Goal: Task Accomplishment & Management: Manage account settings

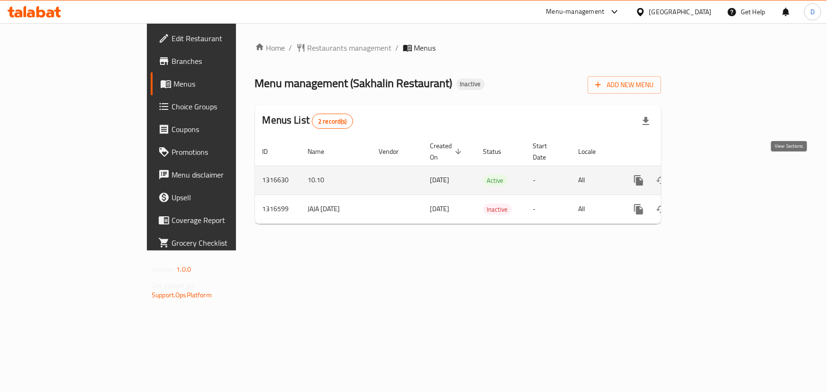
click at [711, 176] on icon "enhanced table" at bounding box center [707, 180] width 9 height 9
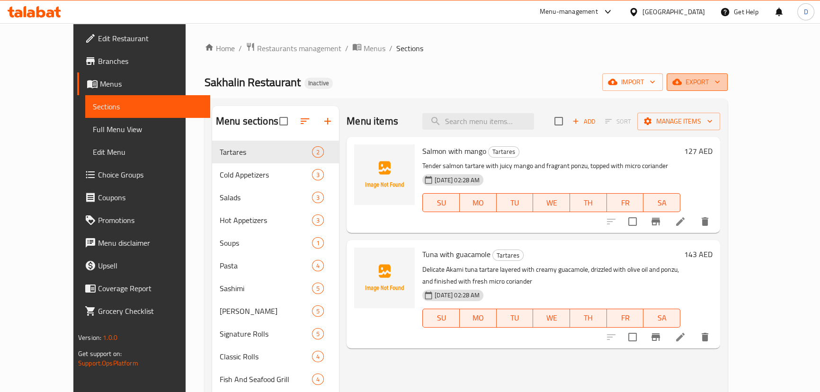
click at [682, 82] on icon "button" at bounding box center [677, 82] width 9 height 6
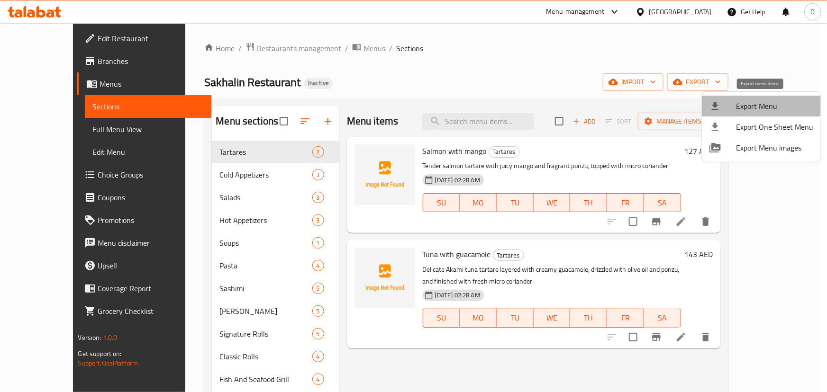
click at [753, 100] on span "Export Menu" at bounding box center [774, 105] width 77 height 11
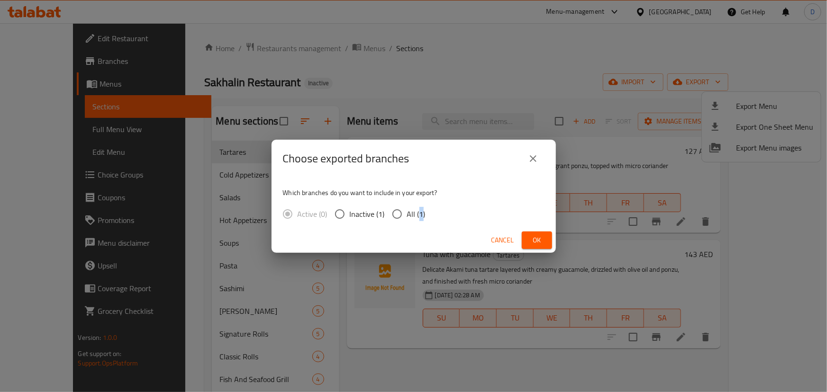
drag, startPoint x: 419, startPoint y: 212, endPoint x: 480, endPoint y: 217, distance: 61.3
click at [429, 213] on div "Active (0) Inactive (1) All (1)" at bounding box center [358, 214] width 150 height 20
click at [393, 214] on input "All (1)" at bounding box center [397, 214] width 20 height 20
radio input "true"
click at [543, 240] on span "Ok" at bounding box center [536, 240] width 15 height 12
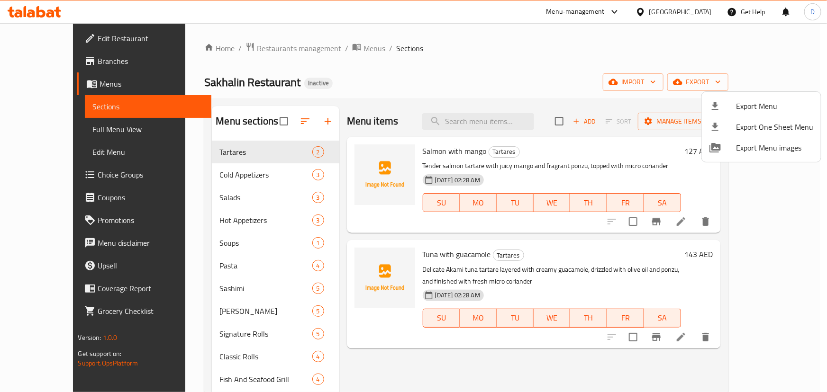
click at [326, 270] on div at bounding box center [413, 196] width 827 height 392
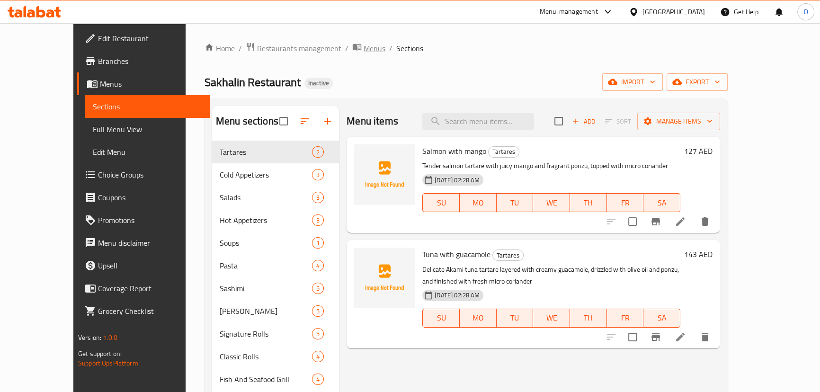
click at [364, 48] on span "Menus" at bounding box center [375, 48] width 22 height 11
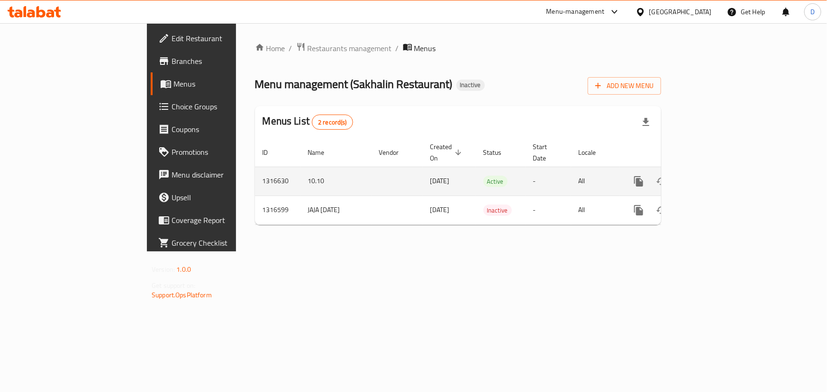
click at [712, 176] on icon "enhanced table" at bounding box center [706, 181] width 11 height 11
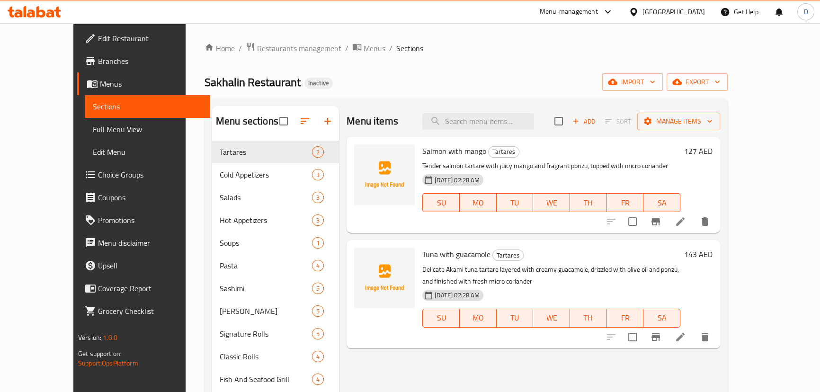
click at [93, 132] on span "Full Menu View" at bounding box center [148, 129] width 110 height 11
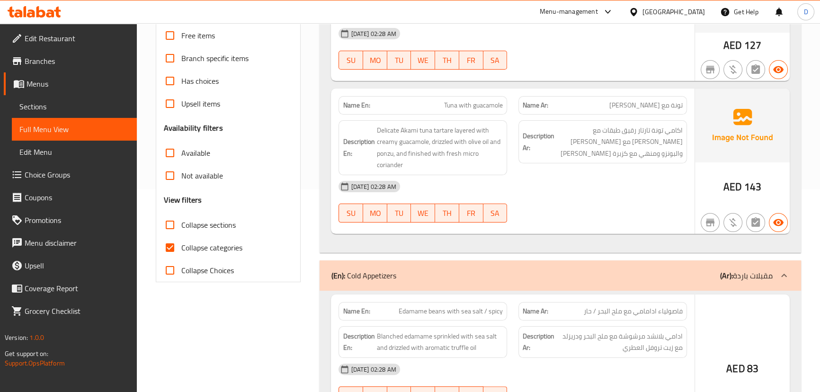
scroll to position [258, 0]
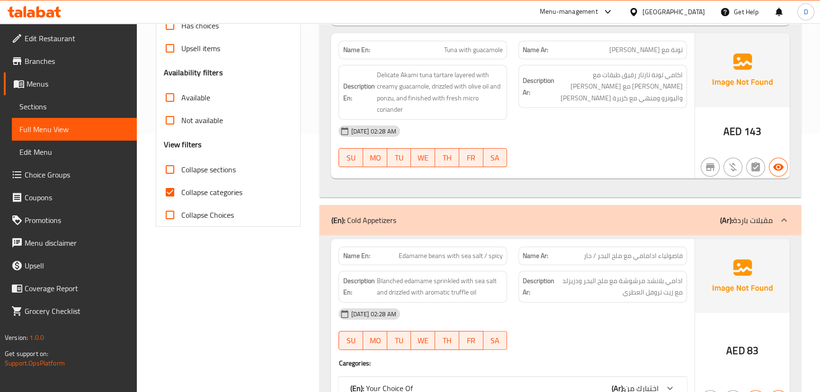
click at [178, 195] on input "Collapse categories" at bounding box center [170, 192] width 23 height 23
checkbox input "false"
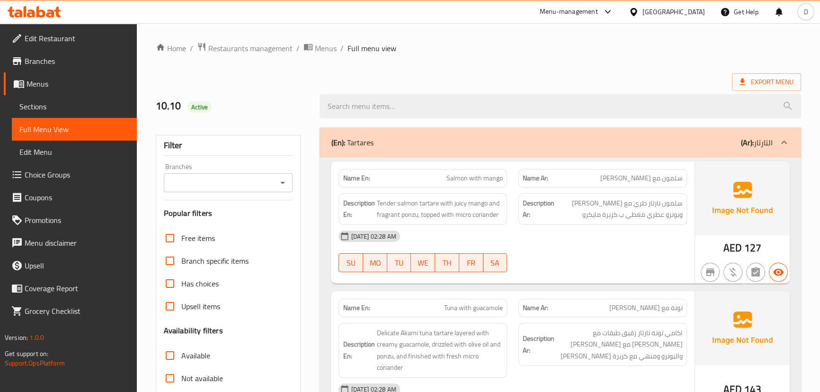
scroll to position [86, 0]
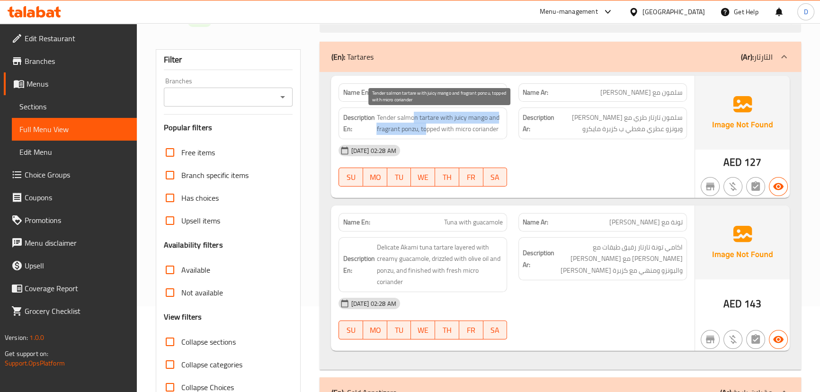
drag, startPoint x: 413, startPoint y: 115, endPoint x: 427, endPoint y: 128, distance: 19.8
click at [427, 128] on span "Tender salmon tartare with juicy mango and fragrant ponzu, topped with micro co…" at bounding box center [440, 123] width 126 height 23
click at [404, 130] on span "Tender salmon tartare with juicy mango and fragrant ponzu, topped with micro co…" at bounding box center [440, 123] width 126 height 23
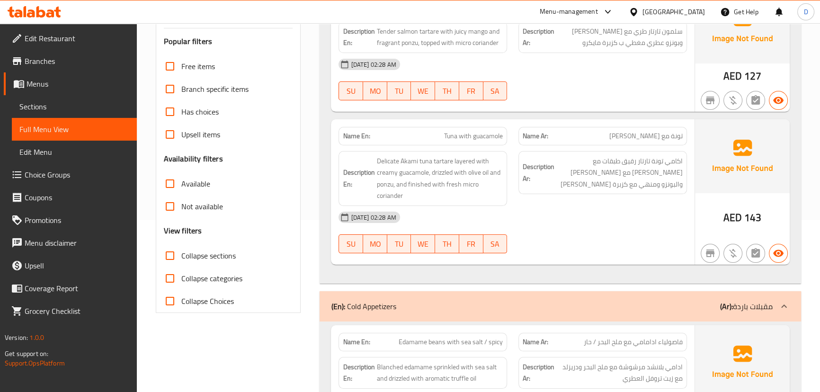
scroll to position [215, 0]
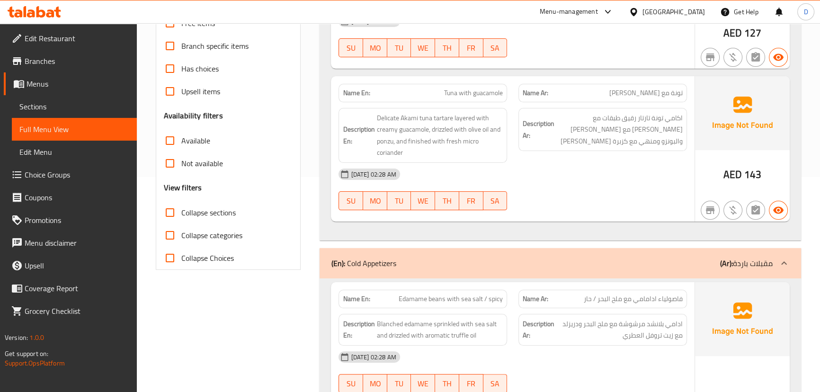
click at [476, 92] on span "Tuna with guacamole" at bounding box center [473, 93] width 59 height 10
copy span "Tuna with guacamole"
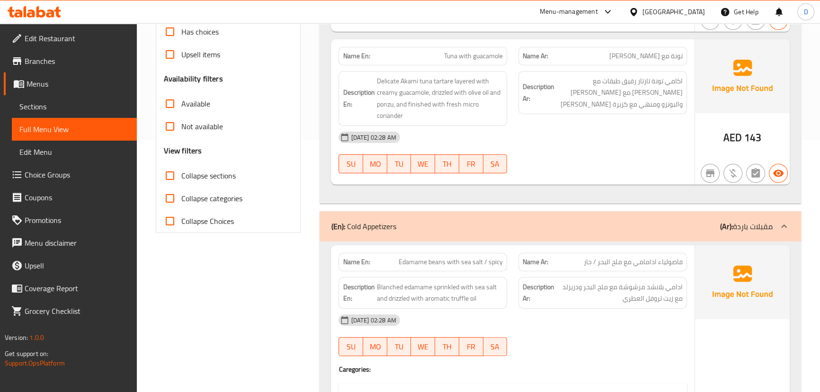
scroll to position [431, 0]
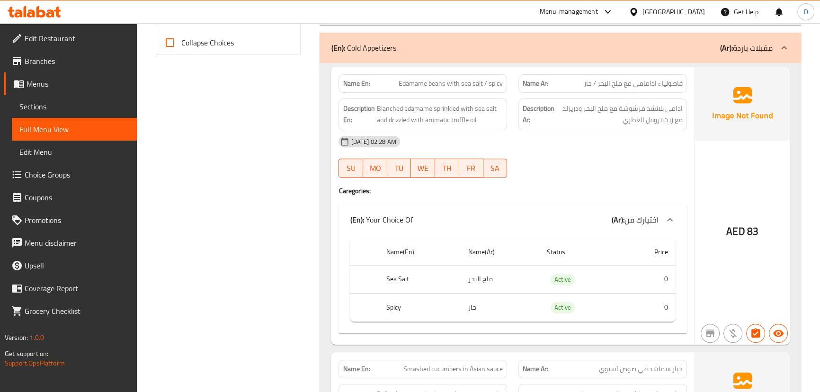
click at [416, 84] on span "Edamame beans with sea salt / spicy" at bounding box center [451, 84] width 104 height 10
drag, startPoint x: 455, startPoint y: 81, endPoint x: 390, endPoint y: 81, distance: 64.9
click at [390, 81] on p "Name En: Edamame beans with sea salt / spicy" at bounding box center [423, 84] width 160 height 10
copy span "Edamame beans wi"
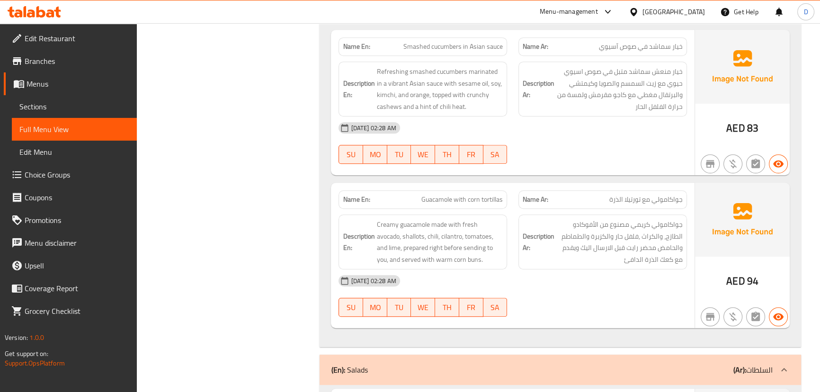
scroll to position [774, 0]
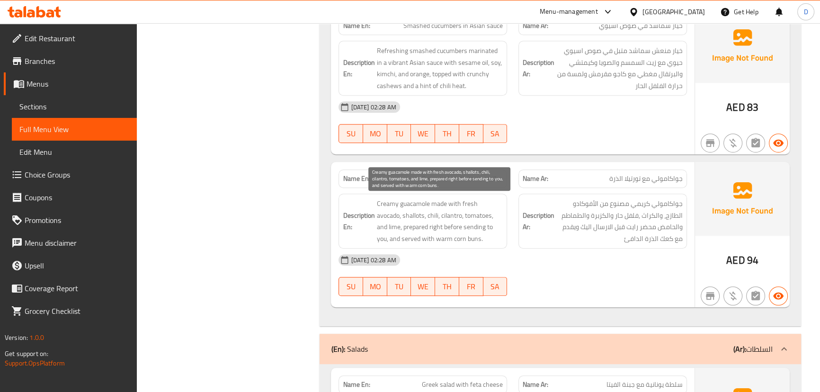
click at [378, 212] on span "Creamy guacamole made with fresh avocado, shallots, chili, cilantro, tomatoes, …" at bounding box center [440, 221] width 126 height 46
copy span "shallots"
click at [432, 236] on span "Creamy guacamole made with fresh avocado, shallots, chili, cilantro, tomatoes, …" at bounding box center [440, 221] width 126 height 46
drag, startPoint x: 430, startPoint y: 236, endPoint x: 455, endPoint y: 239, distance: 25.7
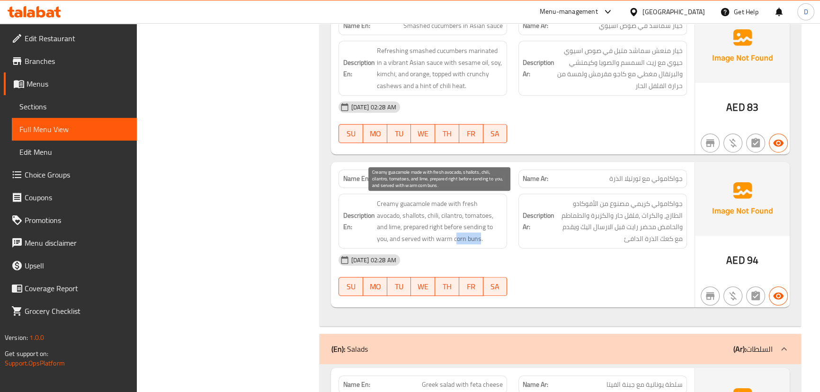
click at [455, 239] on span "Creamy guacamole made with fresh avocado, shallots, chili, cilantro, tomatoes, …" at bounding box center [440, 221] width 126 height 46
copy span "orn buns"
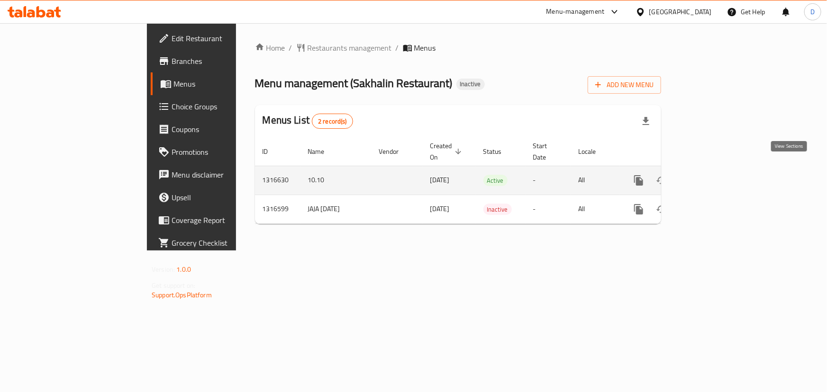
click at [711, 176] on icon "enhanced table" at bounding box center [707, 180] width 9 height 9
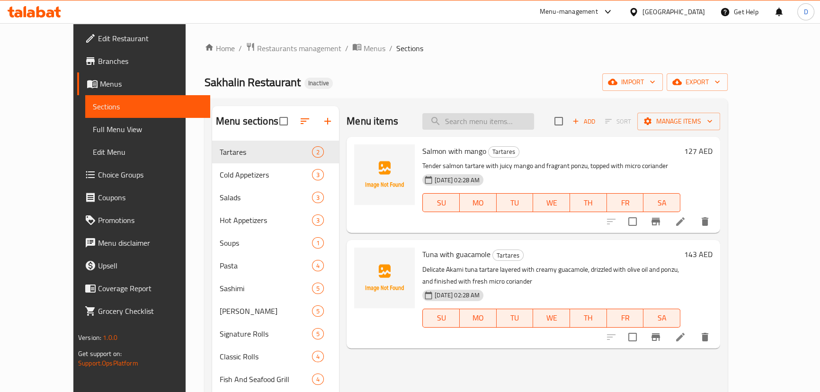
click at [496, 116] on input "search" at bounding box center [479, 121] width 112 height 17
paste input "Tuna with guacamole"
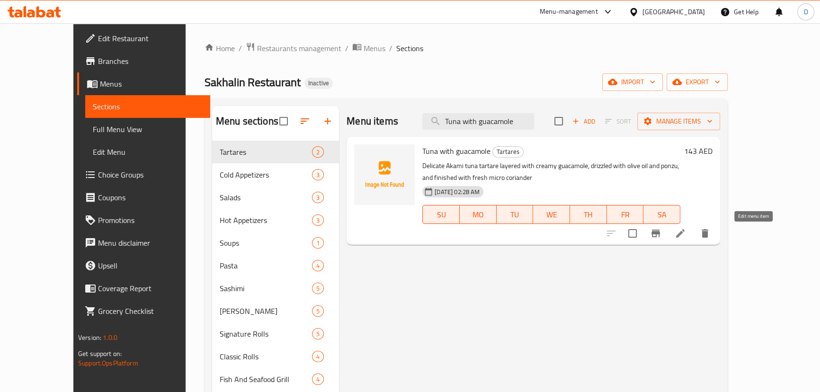
type input "Tuna with guacamole"
click at [686, 228] on icon at bounding box center [680, 233] width 11 height 11
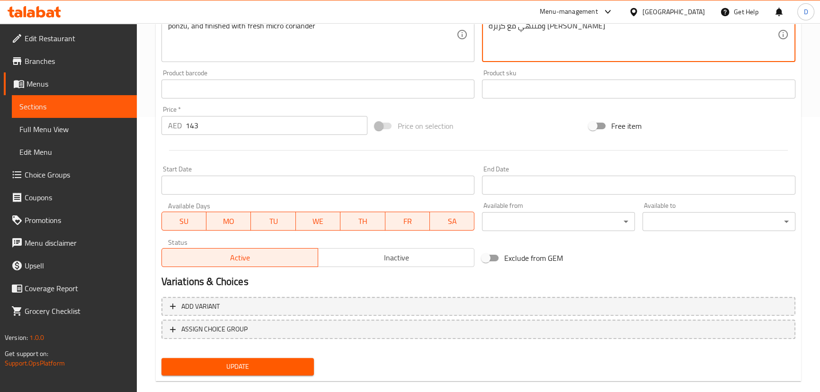
scroll to position [290, 0]
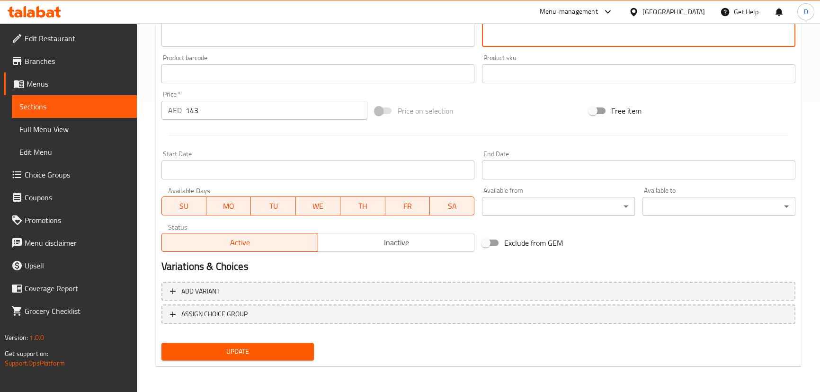
type textarea "اكامي تونة تارتار رقيق طبقات مع جواكامولي كريمي دريزيلد مع زيت زيتون والبونزو و…"
click at [253, 353] on span "Update" at bounding box center [238, 352] width 138 height 12
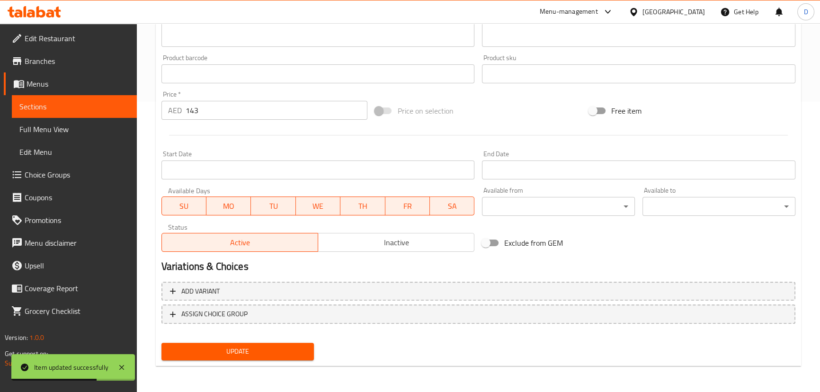
click at [98, 102] on span "Sections" at bounding box center [74, 106] width 110 height 11
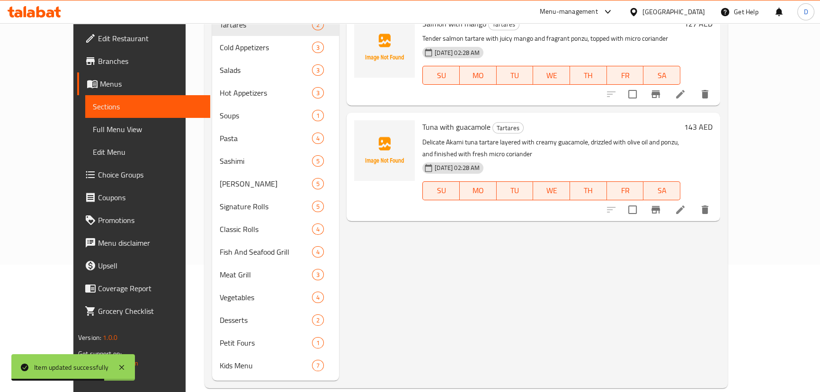
scroll to position [90, 0]
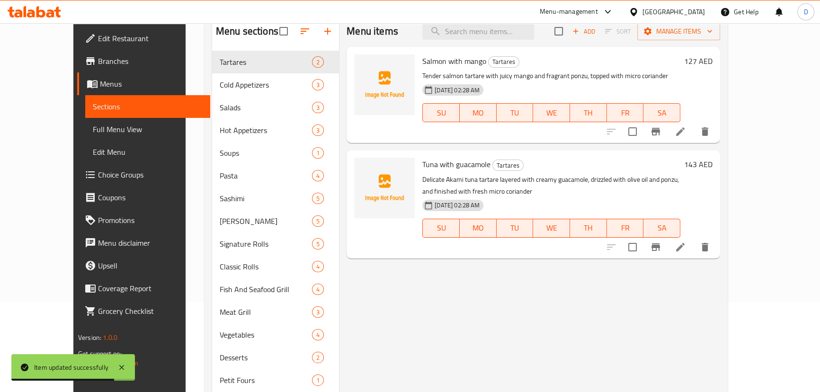
click at [477, 43] on div "Menu items Add Sort Manage items" at bounding box center [534, 31] width 374 height 31
click at [476, 34] on input "search" at bounding box center [479, 31] width 112 height 17
paste input "Edamame beans wi"
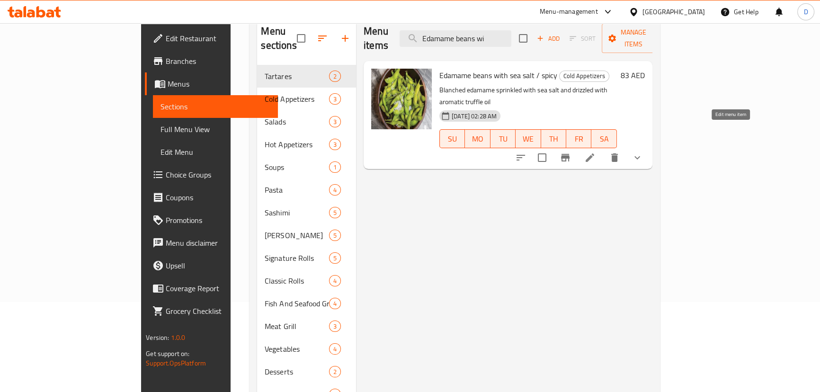
type input "Edamame beans wi"
click at [596, 152] on icon at bounding box center [590, 157] width 11 height 11
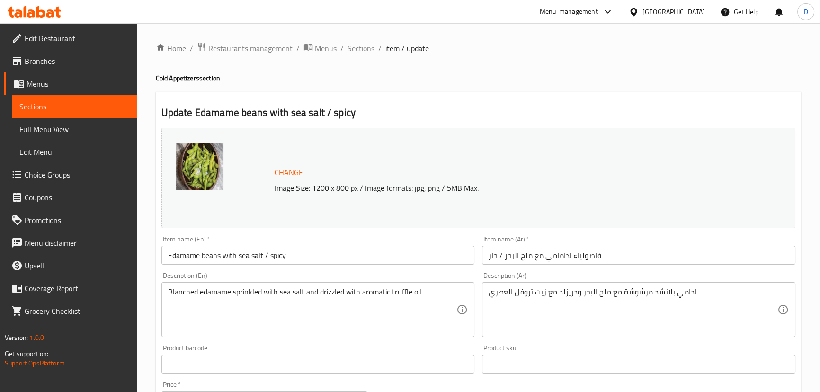
click at [562, 256] on input "فاصولياء ادامامي مع ملح البحر / حار" at bounding box center [639, 255] width 314 height 19
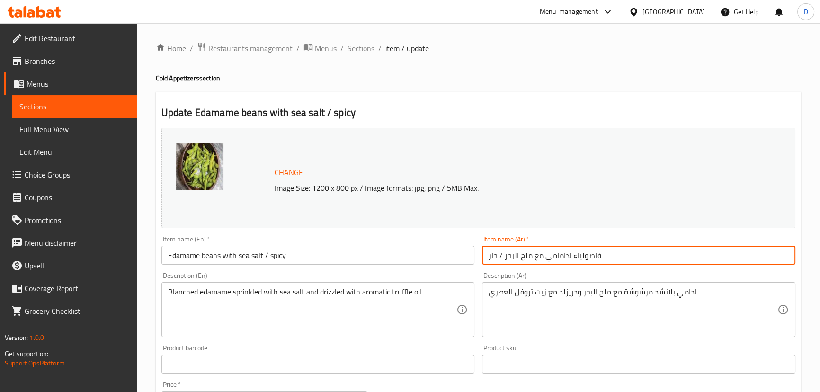
click at [562, 256] on input "فاصولياء ادامامي مع ملح البحر / حار" at bounding box center [639, 255] width 314 height 19
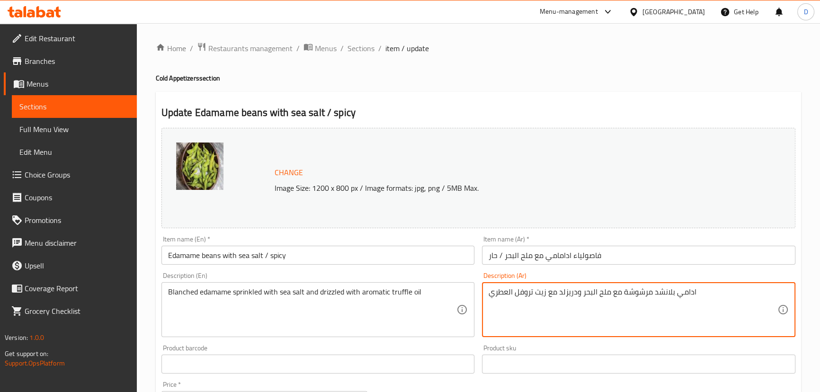
click at [690, 296] on textarea "ادامي بلانشد مرشوشة مع ملح البحر ودريزلد مع زيت تروفل العطري" at bounding box center [633, 310] width 289 height 45
paste textarea "ام"
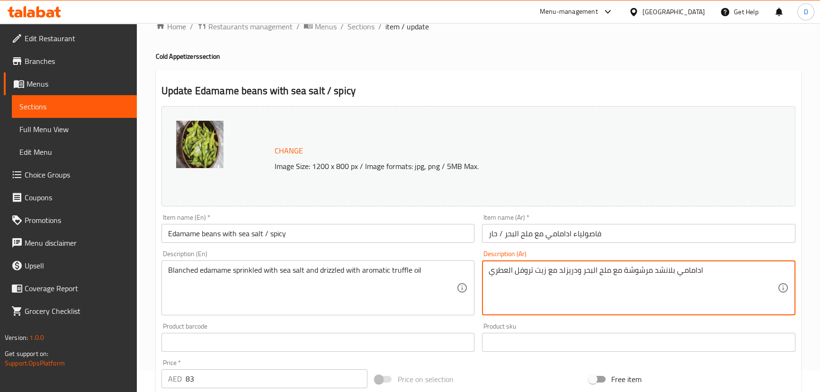
scroll to position [43, 0]
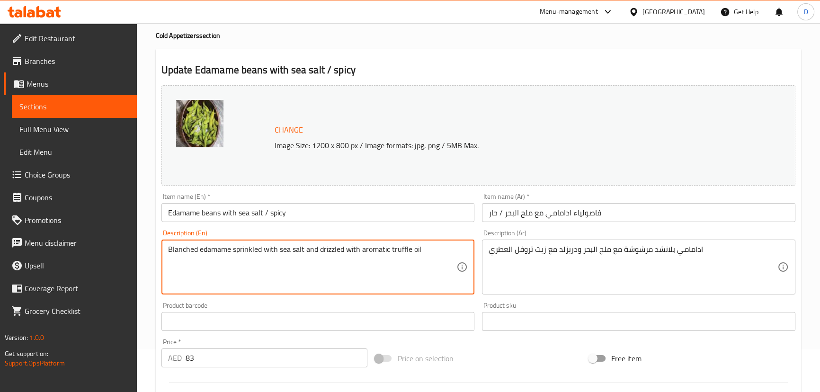
click at [170, 251] on textarea "Blanched edamame sprinkled with sea salt and drizzled with aromatic truffle oil" at bounding box center [312, 267] width 289 height 45
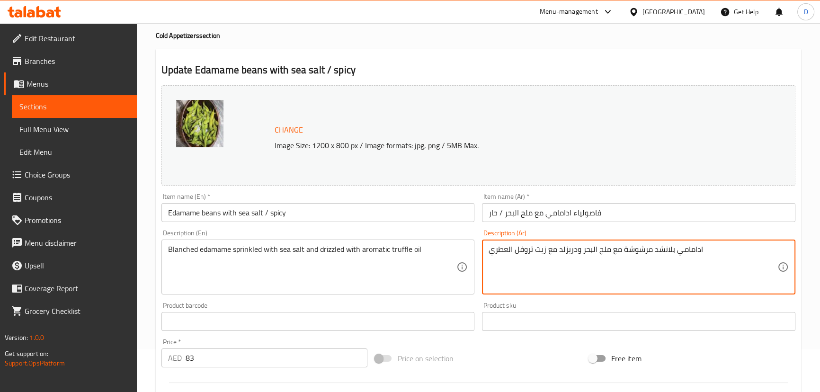
click at [665, 253] on textarea "ادامامي بلانشد مرشوشة مع ملح البحر ودريزلد مع زيت تروفل العطري" at bounding box center [633, 267] width 289 height 45
paste textarea "مقشر"
click at [654, 254] on textarea "ادامامي مقشر مرشوشة مع ملح البحر ودريزلد مع زيت تروفل العطري" at bounding box center [633, 267] width 289 height 45
drag, startPoint x: 611, startPoint y: 247, endPoint x: 621, endPoint y: 249, distance: 9.7
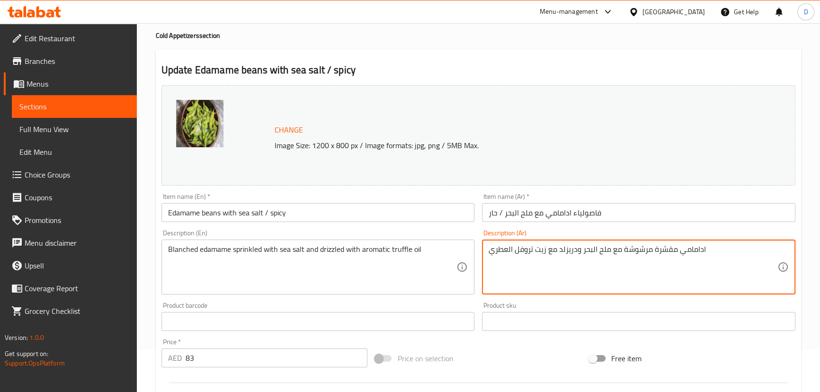
click at [621, 249] on textarea "ادامامي مقشرة مرشوشة مع ملح البحر ودريزلد مع زيت تروفل العطري" at bounding box center [633, 267] width 289 height 45
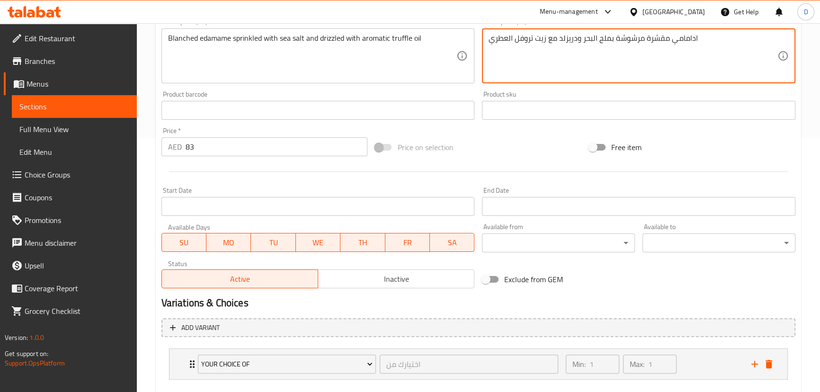
scroll to position [306, 0]
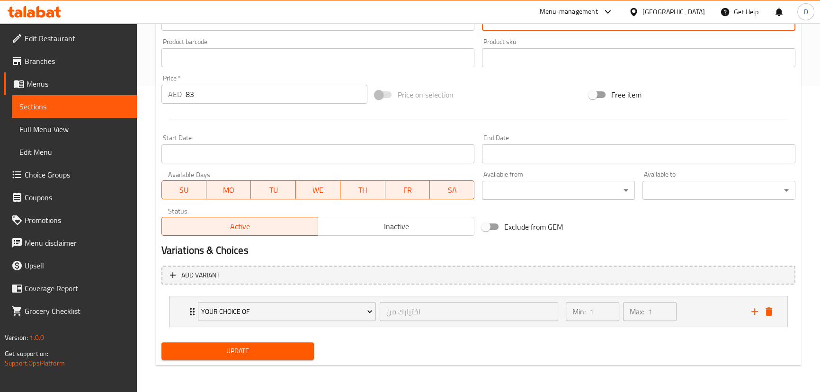
type textarea "ادامامي مقشرة مرشوشة بملح البحر ودريزلد مع زيت تروفل العطري"
click at [285, 355] on span "Update" at bounding box center [238, 351] width 138 height 12
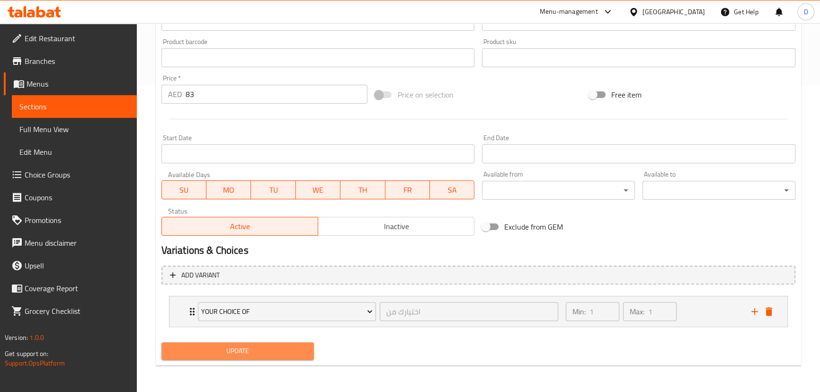
click at [250, 349] on span "Update" at bounding box center [238, 351] width 138 height 12
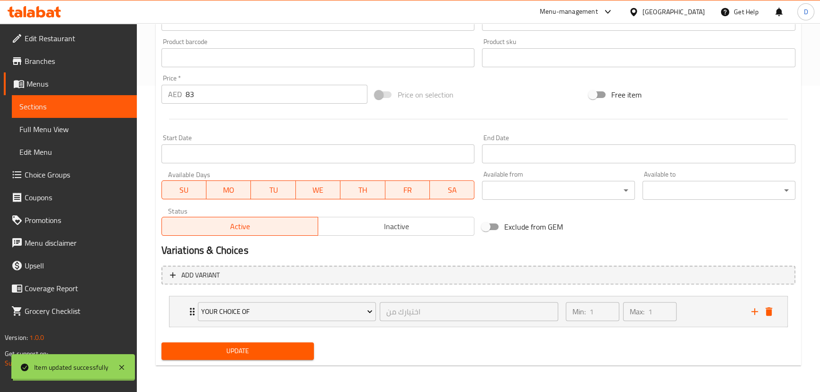
click at [93, 105] on span "Sections" at bounding box center [74, 106] width 110 height 11
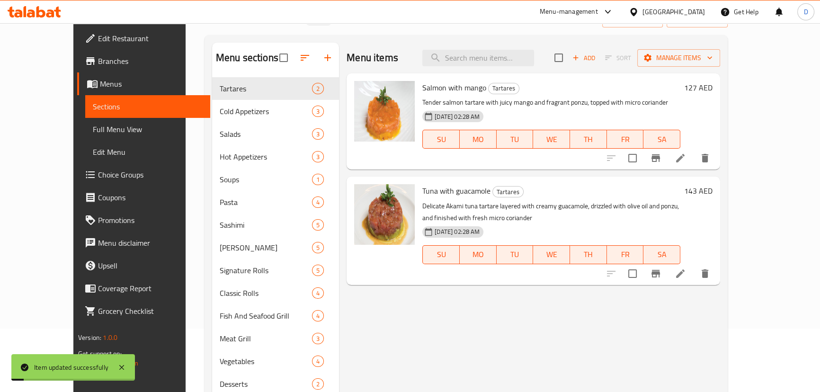
scroll to position [56, 0]
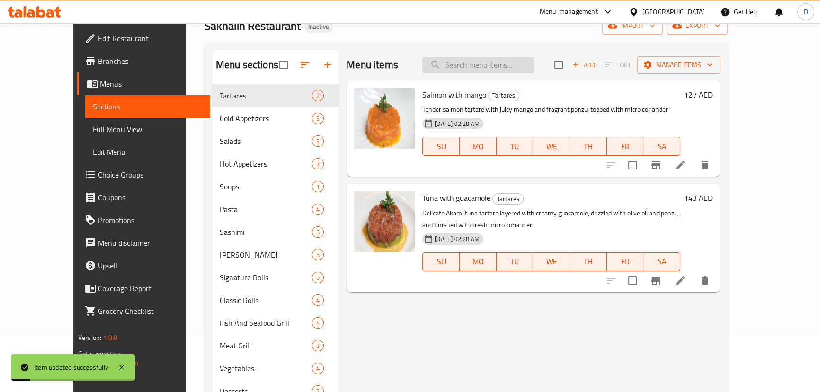
click at [459, 71] on input "search" at bounding box center [479, 65] width 112 height 17
paste input "shallots"
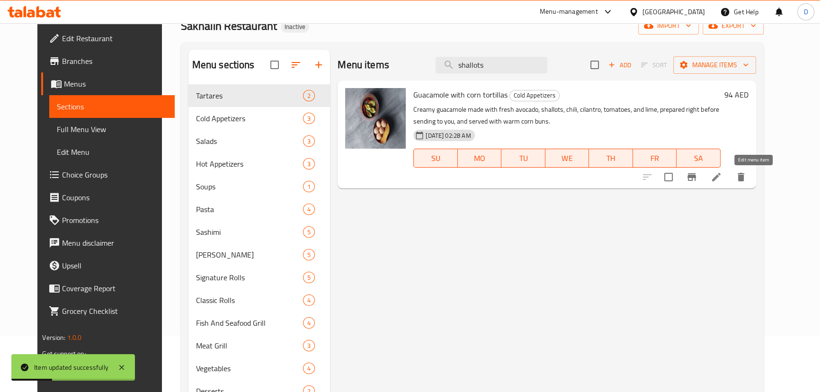
type input "shallots"
click at [722, 181] on icon at bounding box center [716, 176] width 11 height 11
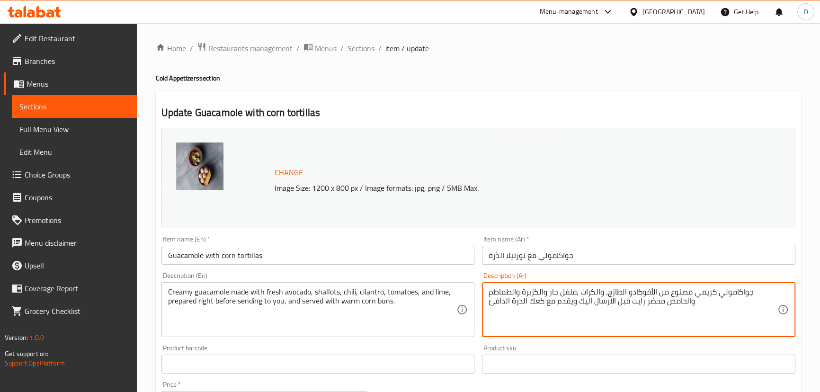
click at [578, 290] on textarea "جواكامولي كريمي مصنوع من الأفوكادو الطازج، والكراث ,فلفل حار والكزبرة والطماطم …" at bounding box center [633, 310] width 289 height 45
paste textarea "(كراث أندلسي"
drag, startPoint x: 573, startPoint y: 294, endPoint x: 590, endPoint y: 295, distance: 17.6
click at [590, 295] on textarea "جواكامولي كريمي مصنوع من الأفوكادو الطازج، والكراث (كراث أندلسي,فلفل حار والكزب…" at bounding box center [633, 310] width 289 height 45
click at [619, 291] on textarea "جواكامولي كريمي مصنوع من الأفوكادو الطازج، والكراث أندلسي,فلفل حار والكزبرة وال…" at bounding box center [633, 310] width 289 height 45
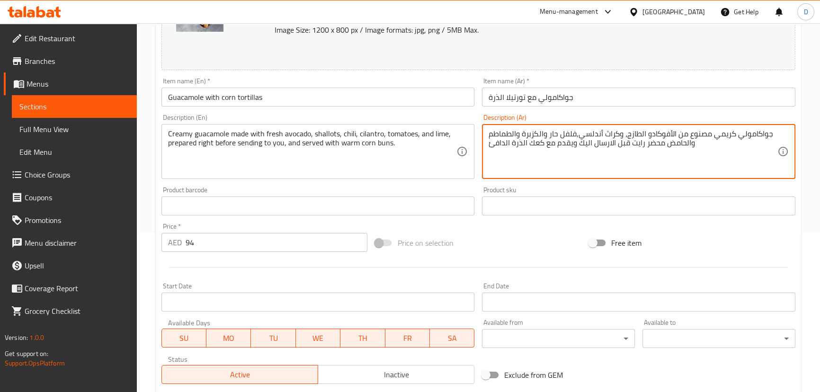
scroll to position [172, 0]
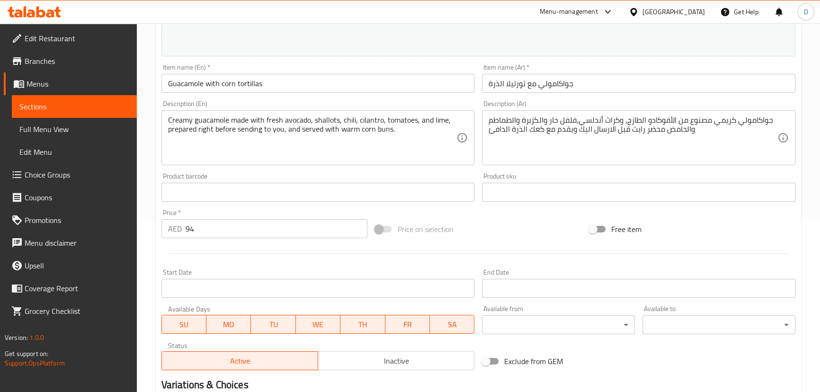
drag, startPoint x: 166, startPoint y: 129, endPoint x: 226, endPoint y: 135, distance: 60.5
click at [226, 135] on div "Creamy guacamole made with fresh avocado, shallots, chili, cilantro, tomatoes, …" at bounding box center [319, 137] width 314 height 55
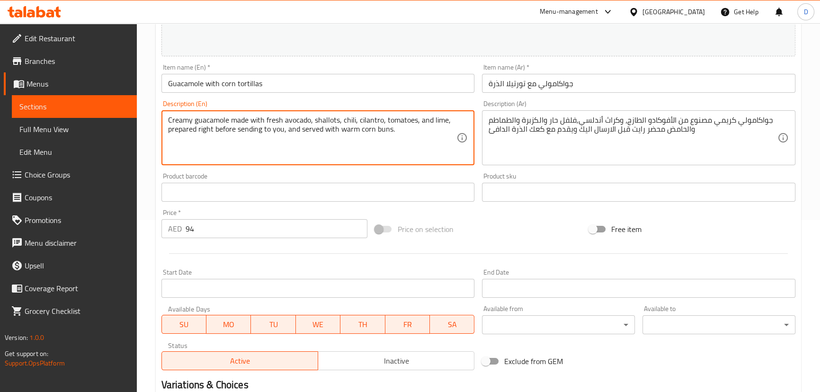
drag, startPoint x: 233, startPoint y: 132, endPoint x: 167, endPoint y: 134, distance: 66.3
click at [167, 134] on div "Creamy guacamole made with fresh avocado, shallots, chili, cilantro, tomatoes, …" at bounding box center [319, 137] width 314 height 55
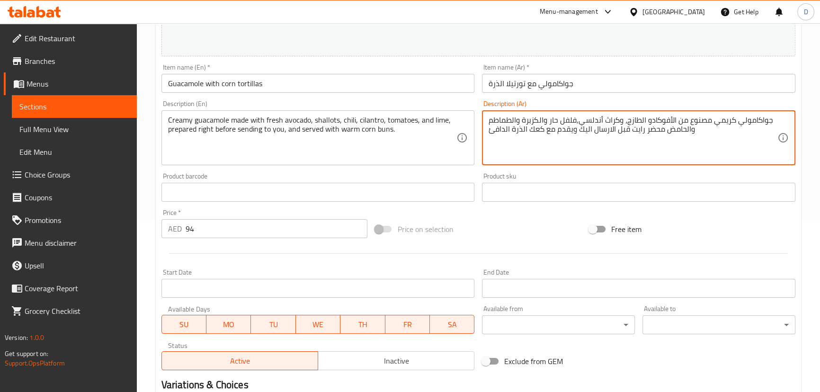
drag, startPoint x: 663, startPoint y: 131, endPoint x: 617, endPoint y: 140, distance: 46.8
click at [638, 131] on textarea "جواكامولي كريمي مصنوع من الأفوكادو الطازج، وكراث أندلسي,فلفل حار والكزبرة والطم…" at bounding box center [633, 138] width 289 height 45
click at [576, 135] on textarea "جواكامولي كريمي مصنوع من الأفوكادو الطازج، وكراث أندلسي,فلفل حار والكزبرة والطم…" at bounding box center [633, 138] width 289 height 45
paste textarea "باشرة"
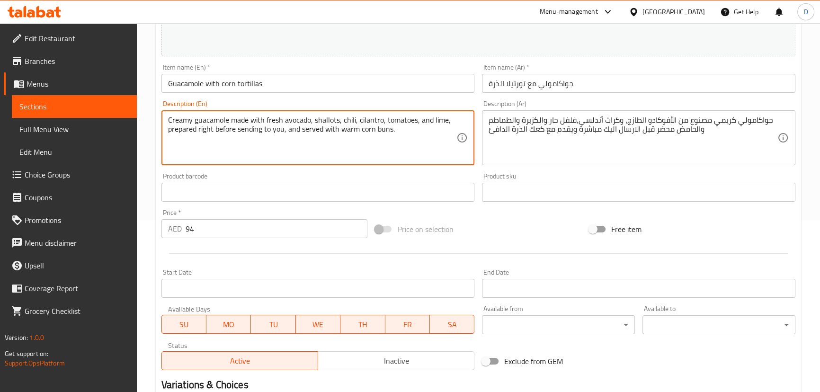
click at [388, 133] on textarea "Creamy guacamole made with fresh avocado, shallots, chili, cilantro, tomatoes, …" at bounding box center [312, 138] width 289 height 45
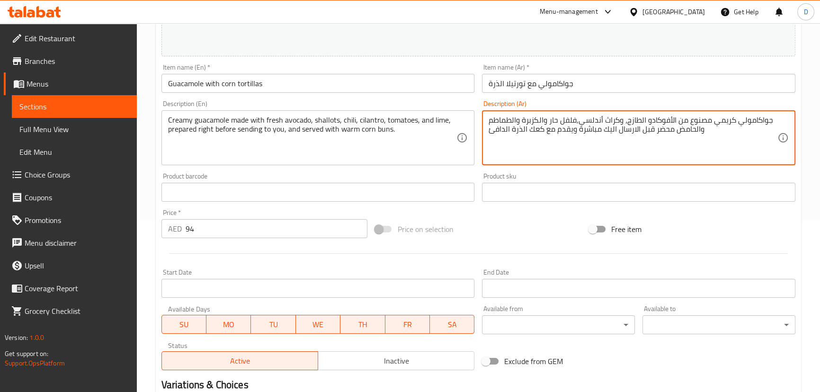
click at [536, 131] on textarea "جواكامولي كريمي مصنوع من الأفوكادو الطازج، وكراث أندلسي,فلفل حار والكزبرة والطم…" at bounding box center [633, 138] width 289 height 45
paste textarea "يزر"
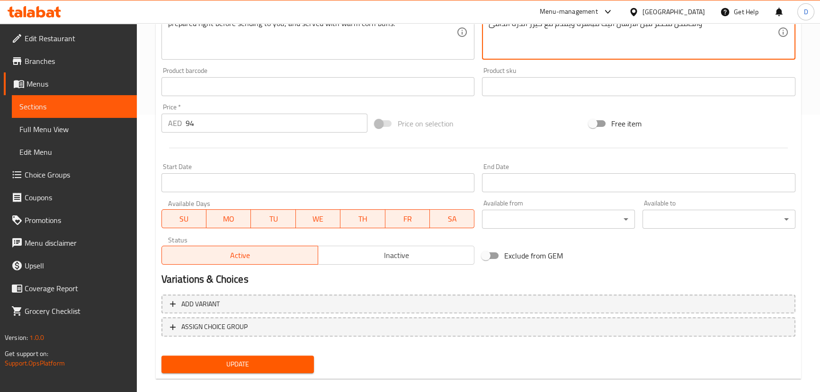
scroll to position [290, 0]
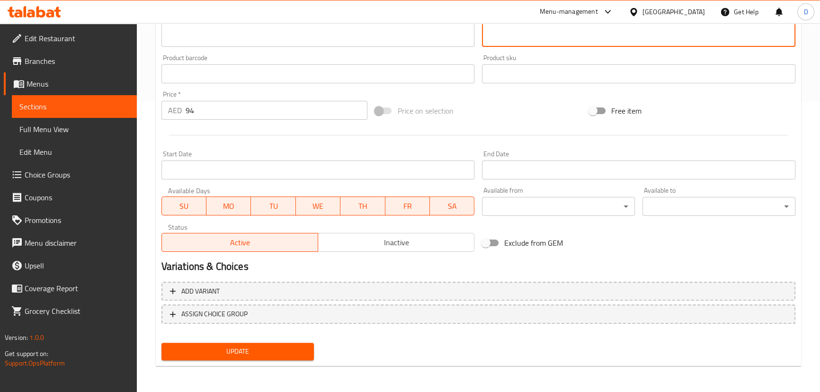
type textarea "جواكامولي كريمي مصنوع من الأفوكادو الطازج، وكراث أندلسي,فلفل حار والكزبرة والطم…"
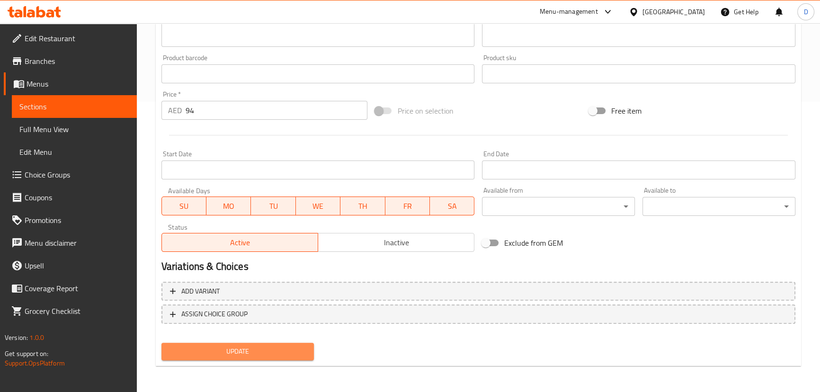
click at [284, 352] on span "Update" at bounding box center [238, 352] width 138 height 12
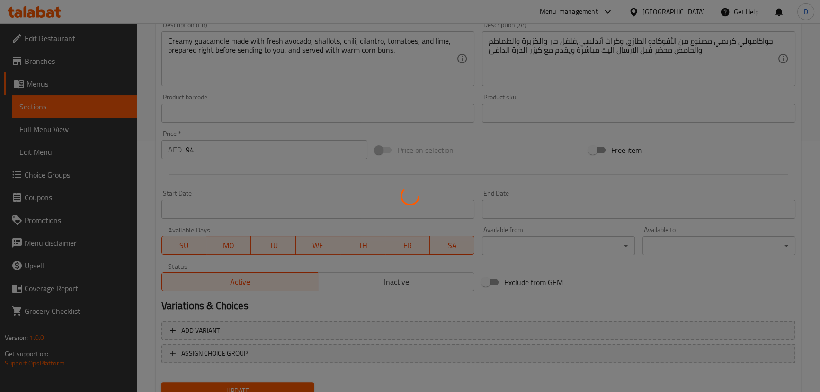
scroll to position [161, 0]
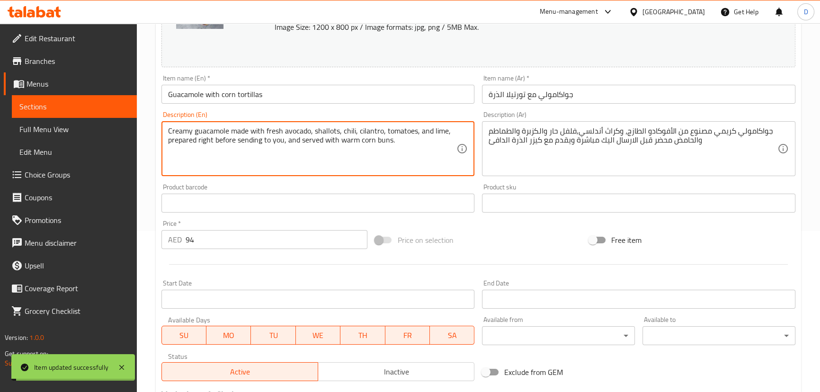
click at [328, 128] on textarea "Creamy guacamole made with fresh avocado, shallots, chili, cilantro, tomatoes, …" at bounding box center [312, 148] width 289 height 45
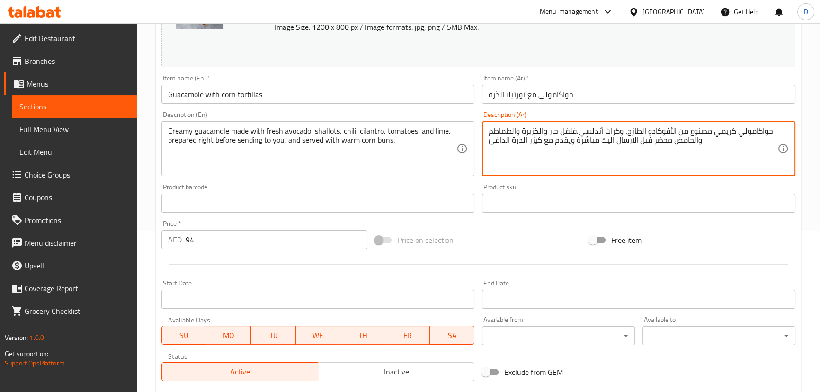
drag, startPoint x: 580, startPoint y: 131, endPoint x: 617, endPoint y: 131, distance: 37.4
click at [617, 131] on textarea "جواكامولي كريمي مصنوع من الأفوكادو الطازج، وكراث أندلسي,فلفل حار والكزبرة والطم…" at bounding box center [633, 148] width 289 height 45
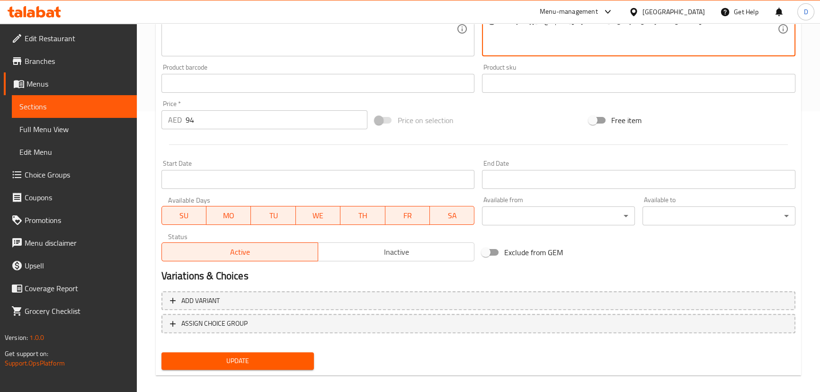
scroll to position [290, 0]
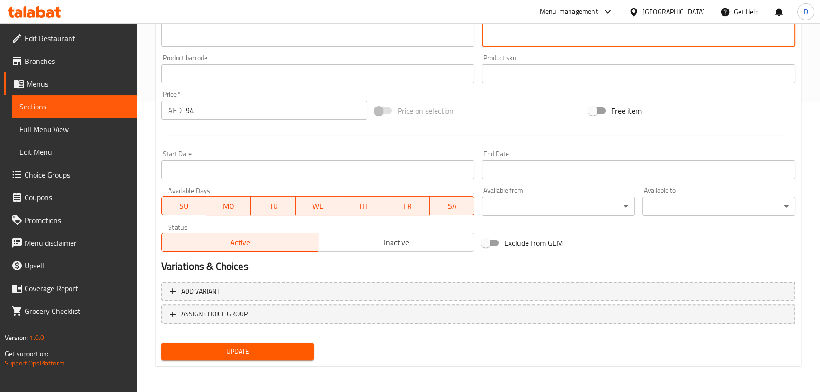
click at [252, 346] on span "Update" at bounding box center [238, 352] width 138 height 12
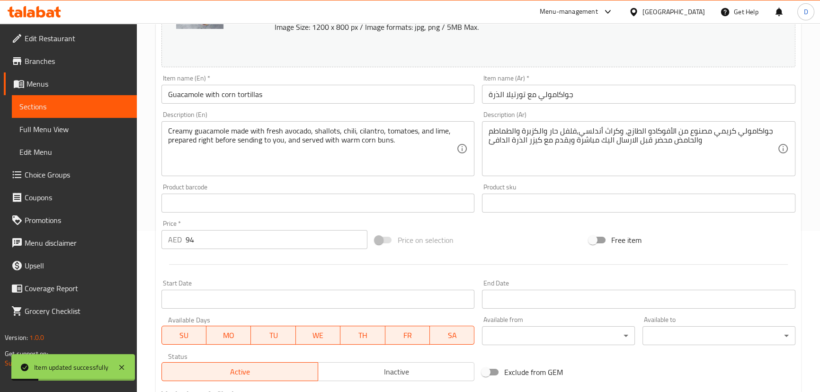
scroll to position [118, 0]
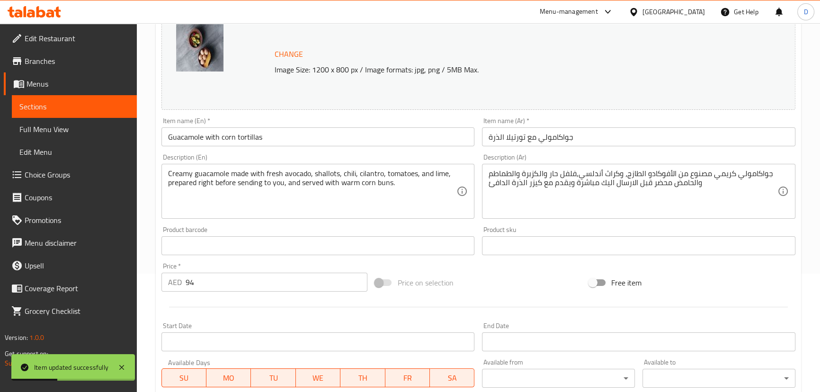
click at [148, 192] on div "Home / Restaurants management / Menus / Sections / item / update Cold Appetizer…" at bounding box center [479, 235] width 684 height 660
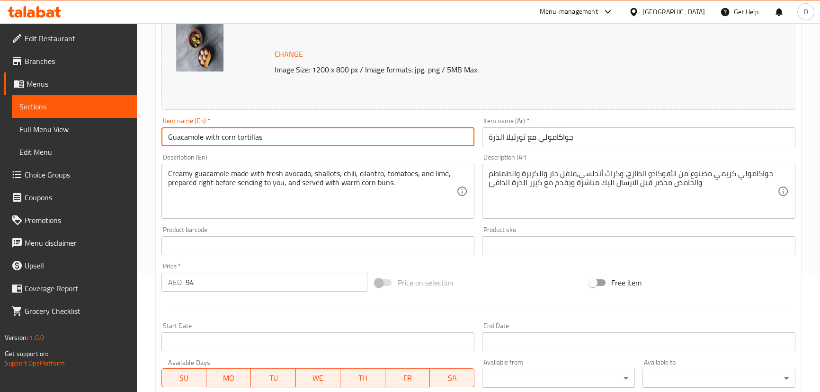
drag, startPoint x: 222, startPoint y: 137, endPoint x: 272, endPoint y: 133, distance: 50.8
click at [272, 133] on input "Guacamole with corn tortillas" at bounding box center [319, 136] width 314 height 19
